Goal: Task Accomplishment & Management: Complete application form

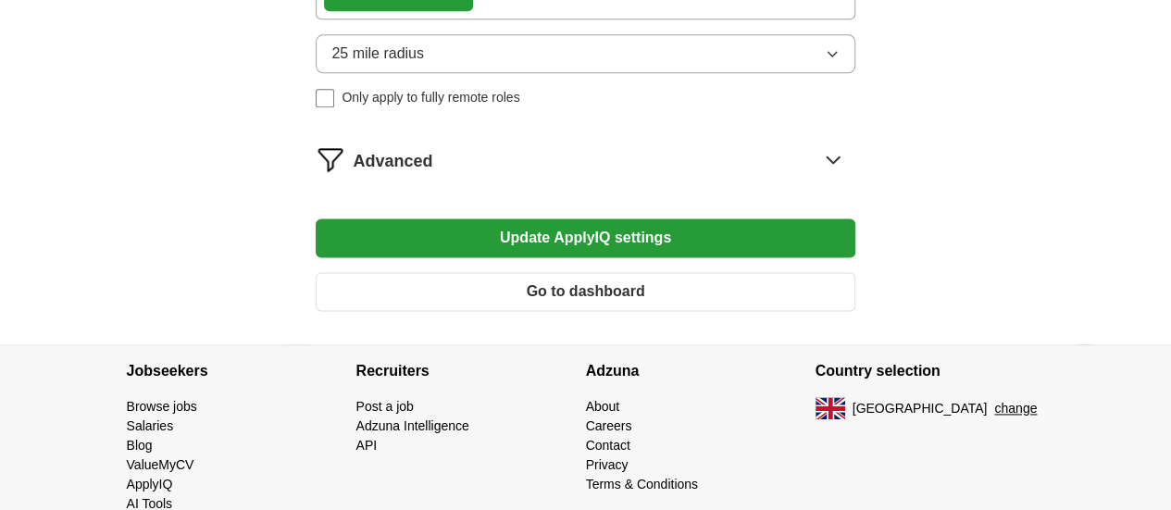
scroll to position [1109, 0]
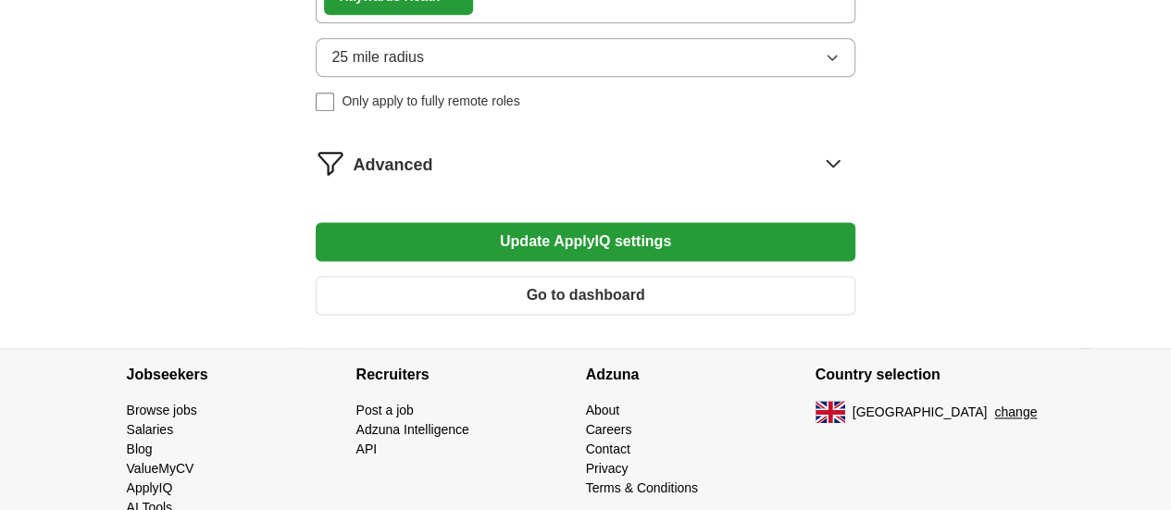
click at [432, 178] on span "Advanced" at bounding box center [393, 165] width 80 height 25
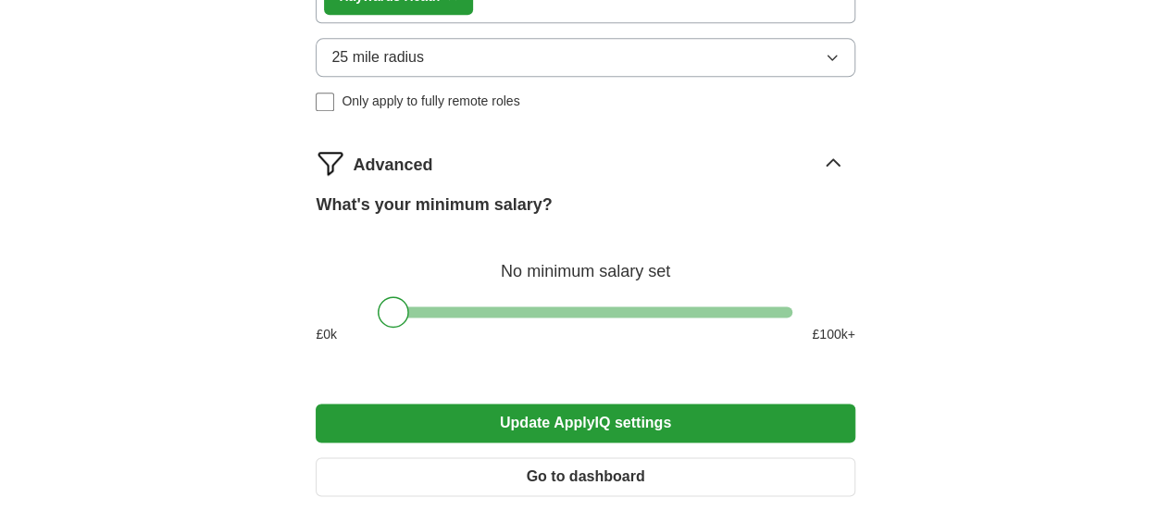
click at [432, 178] on span "Advanced" at bounding box center [393, 165] width 80 height 25
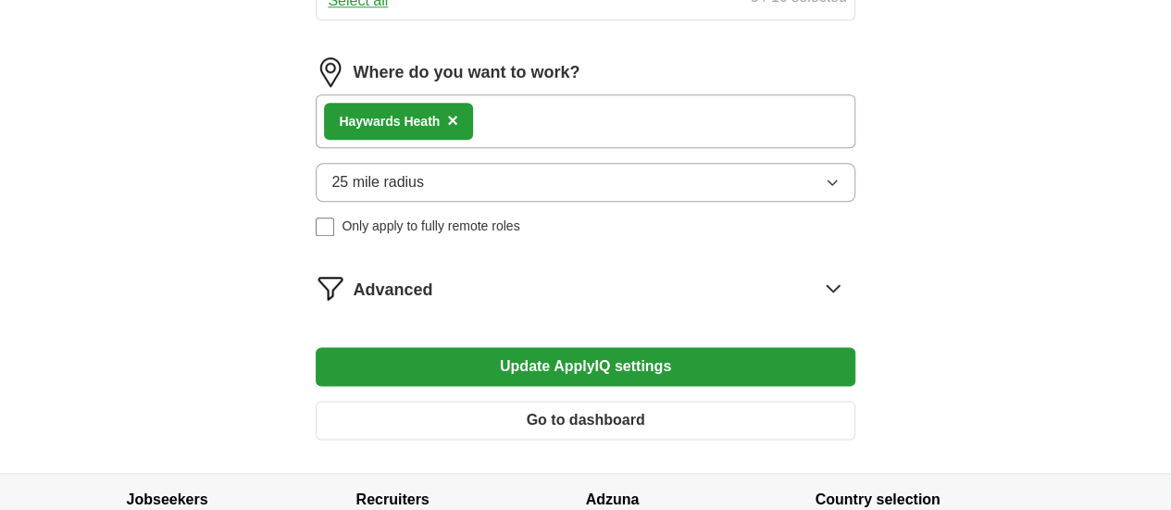
scroll to position [990, 0]
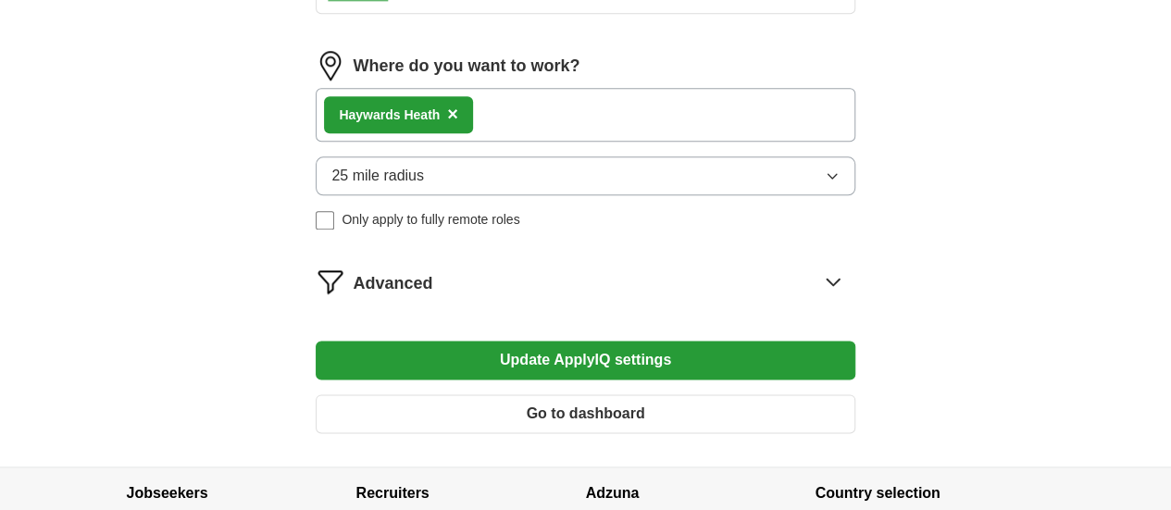
click at [432, 296] on span "Advanced" at bounding box center [393, 283] width 80 height 25
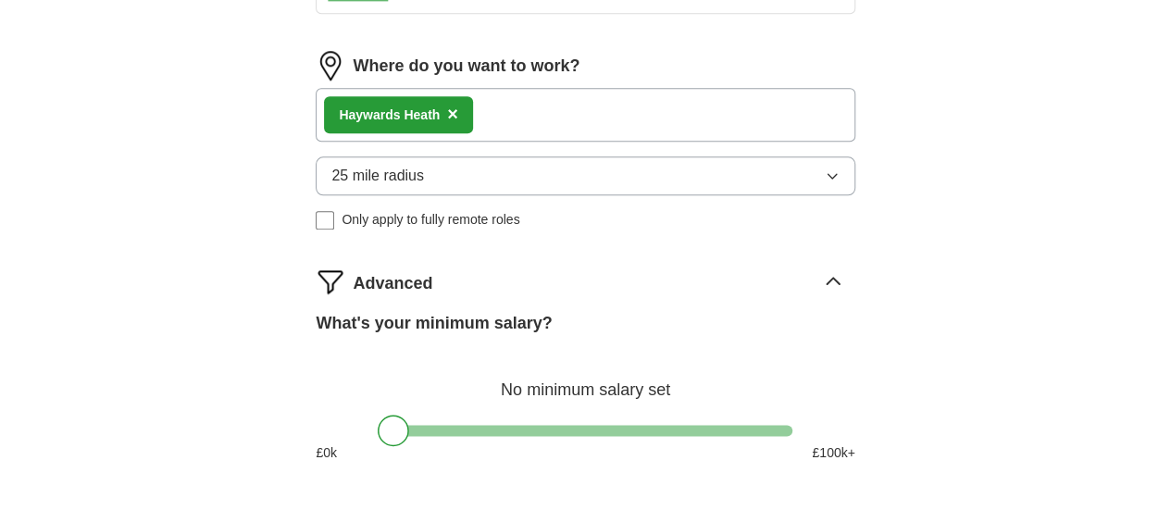
click at [432, 296] on span "Advanced" at bounding box center [393, 283] width 80 height 25
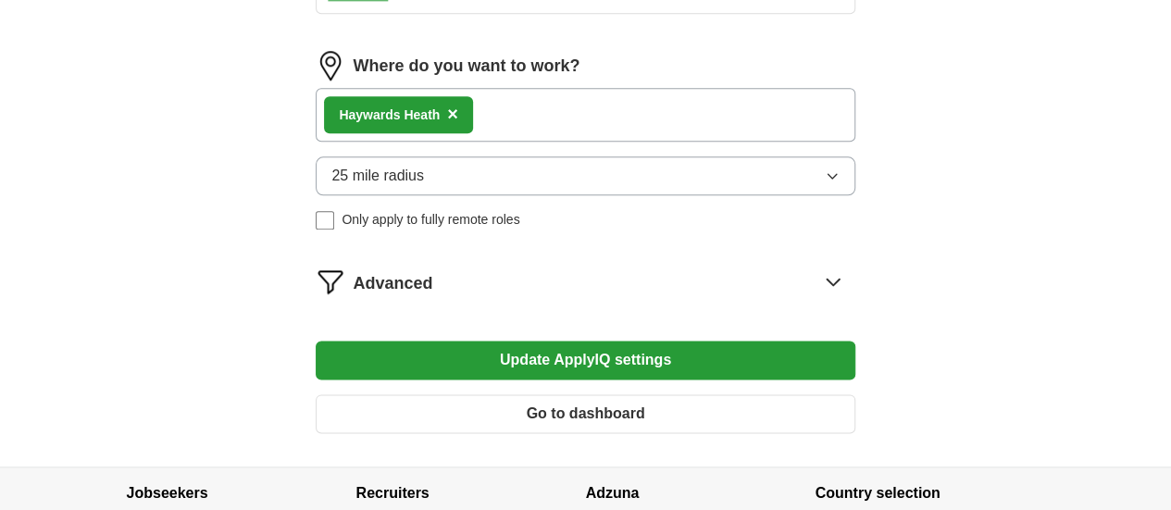
click at [432, 296] on span "Advanced" at bounding box center [393, 283] width 80 height 25
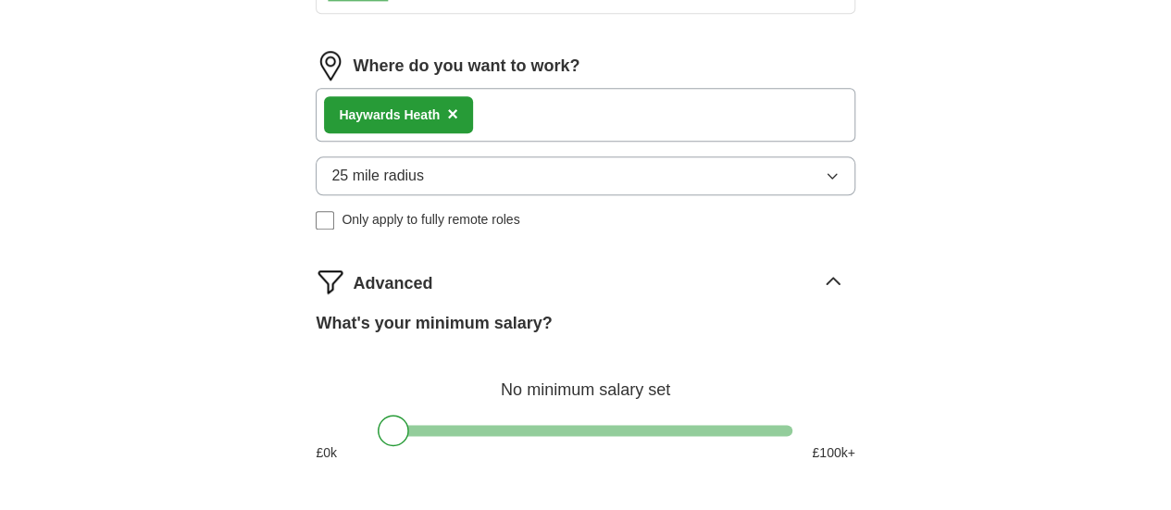
click at [432, 296] on span "Advanced" at bounding box center [393, 283] width 80 height 25
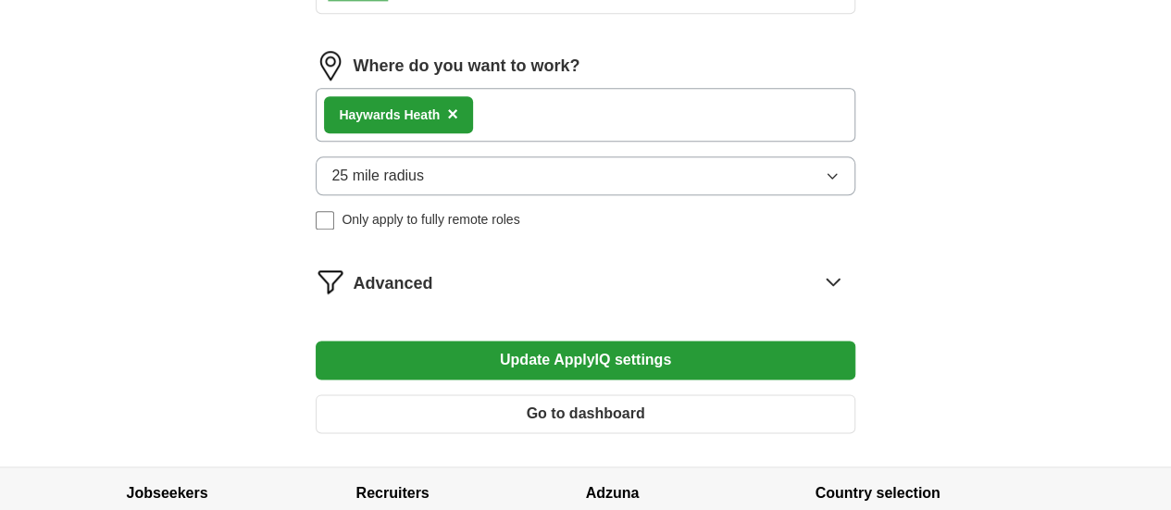
click at [432, 296] on span "Advanced" at bounding box center [393, 283] width 80 height 25
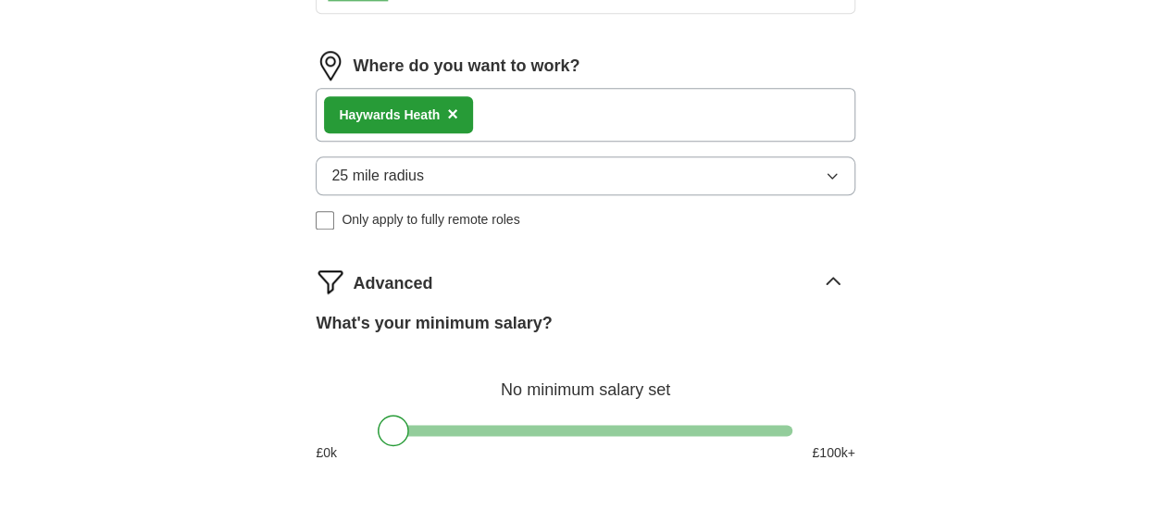
click at [429, 296] on span "Advanced" at bounding box center [393, 283] width 80 height 25
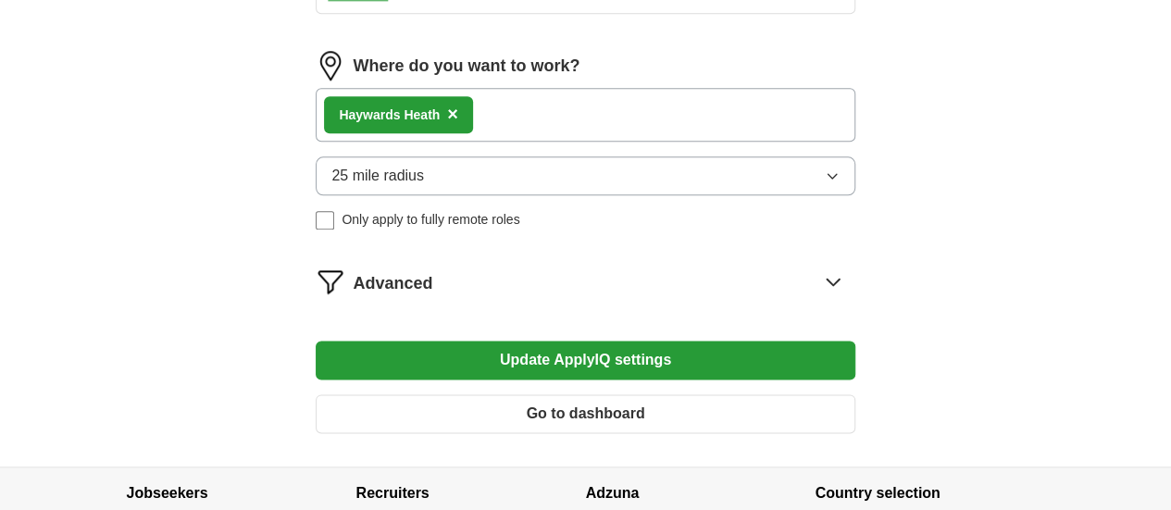
click at [429, 296] on span "Advanced" at bounding box center [393, 283] width 80 height 25
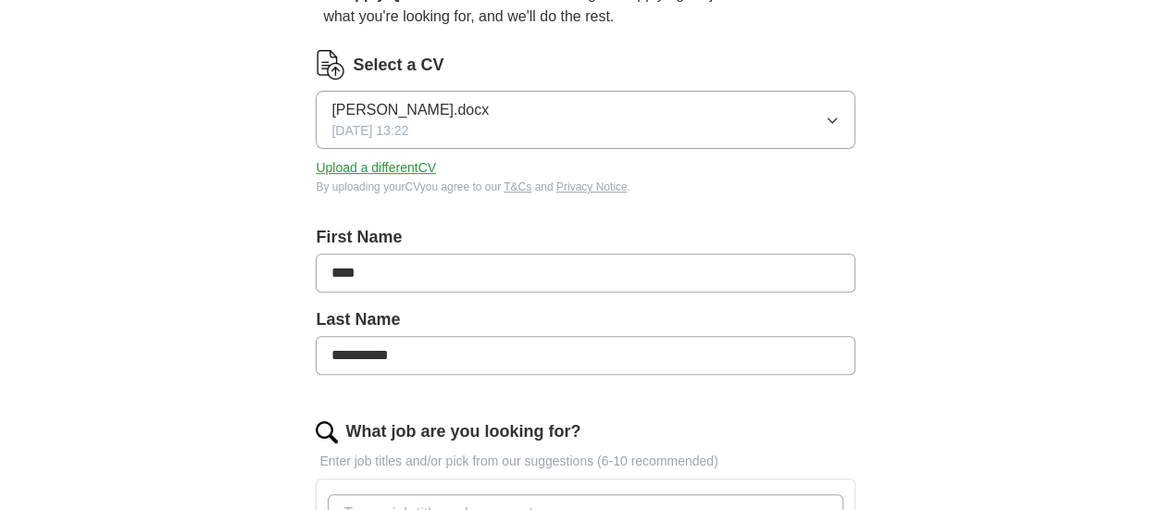
scroll to position [81, 0]
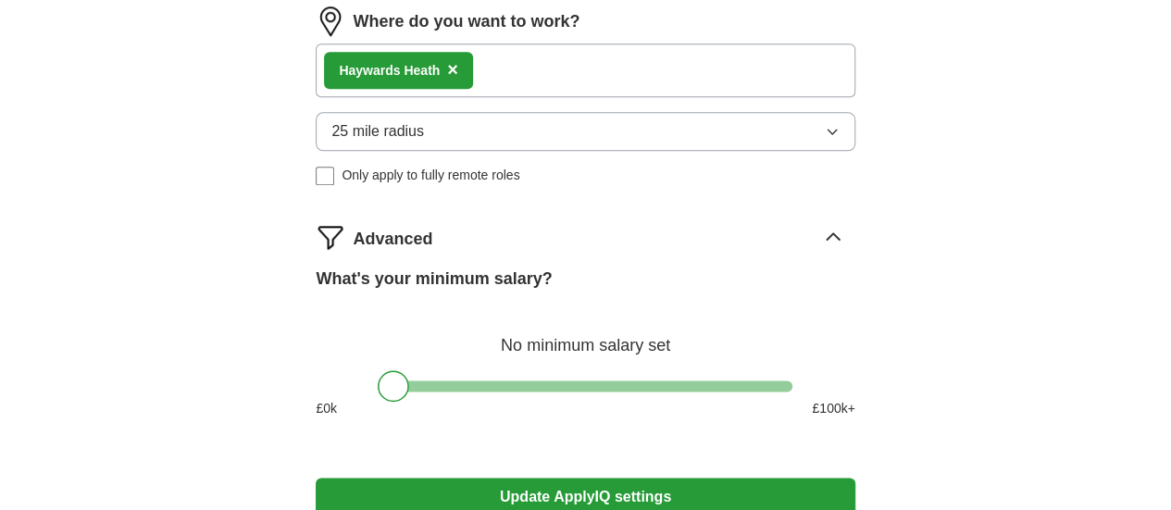
scroll to position [1036, 0]
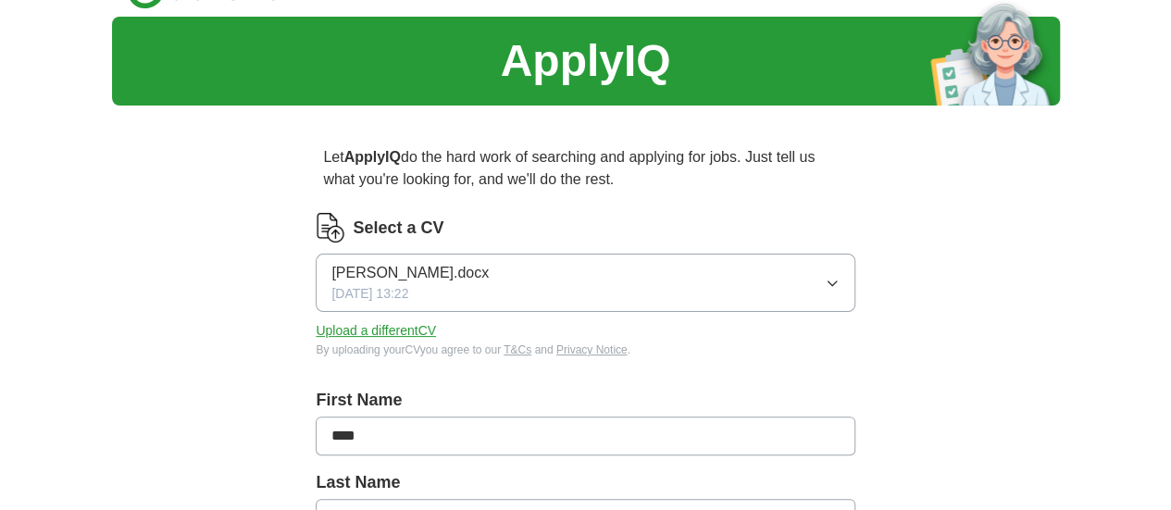
scroll to position [0, 0]
